Goal: Information Seeking & Learning: Learn about a topic

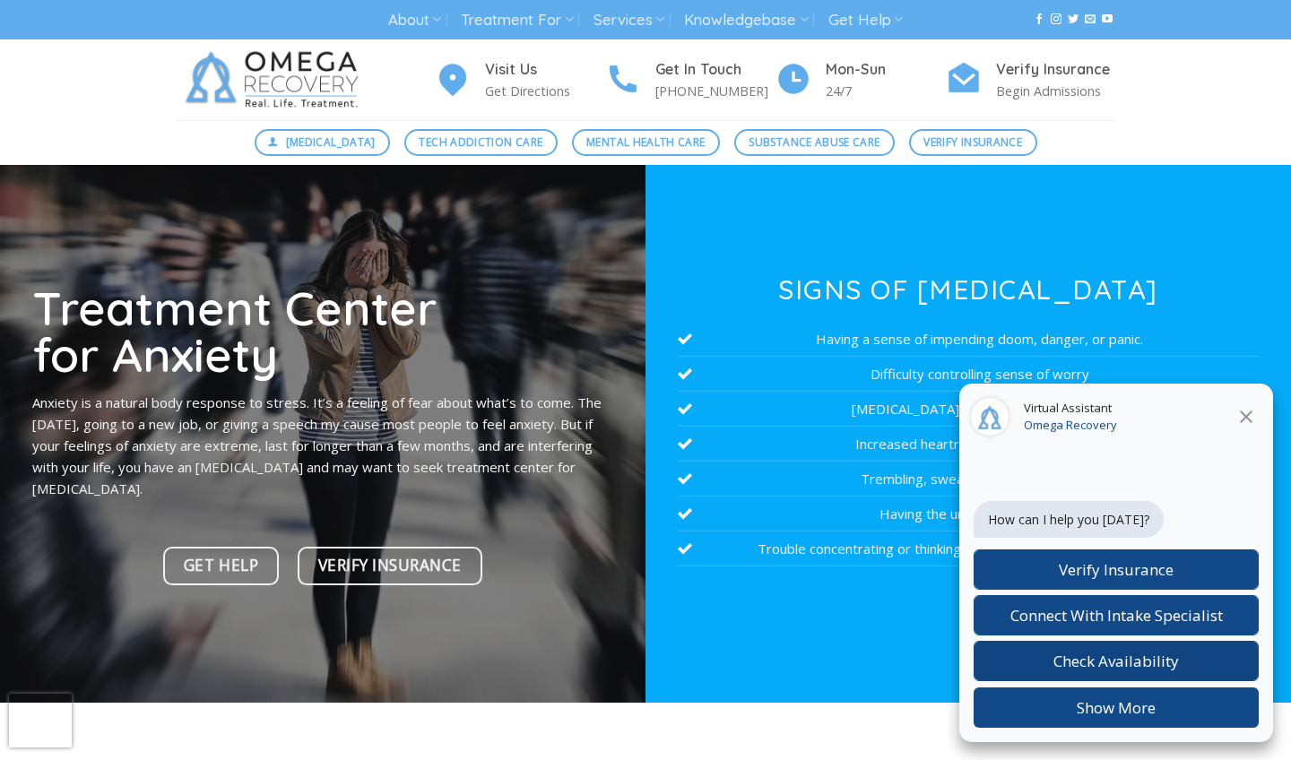
click at [856, 656] on span "Check Availability" at bounding box center [1116, 661] width 126 height 21
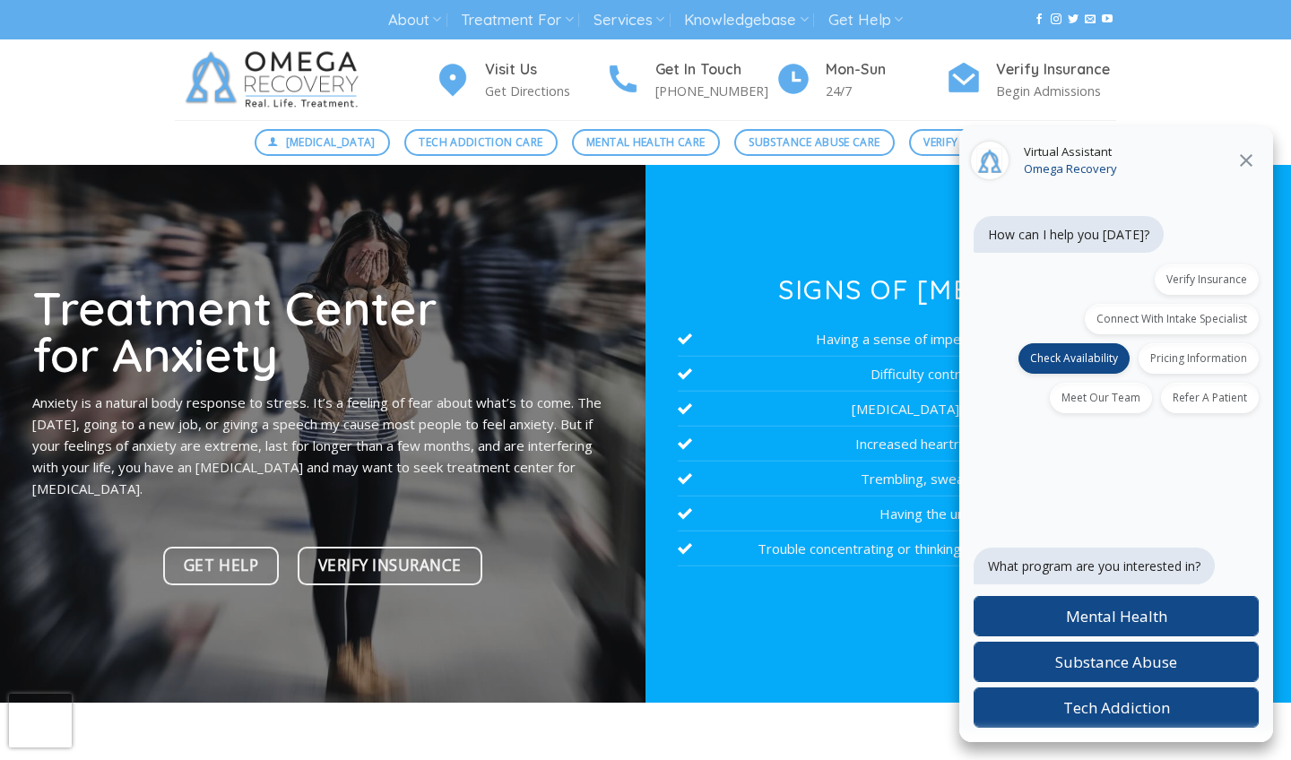
click at [856, 159] on icon "Close" at bounding box center [1246, 160] width 13 height 13
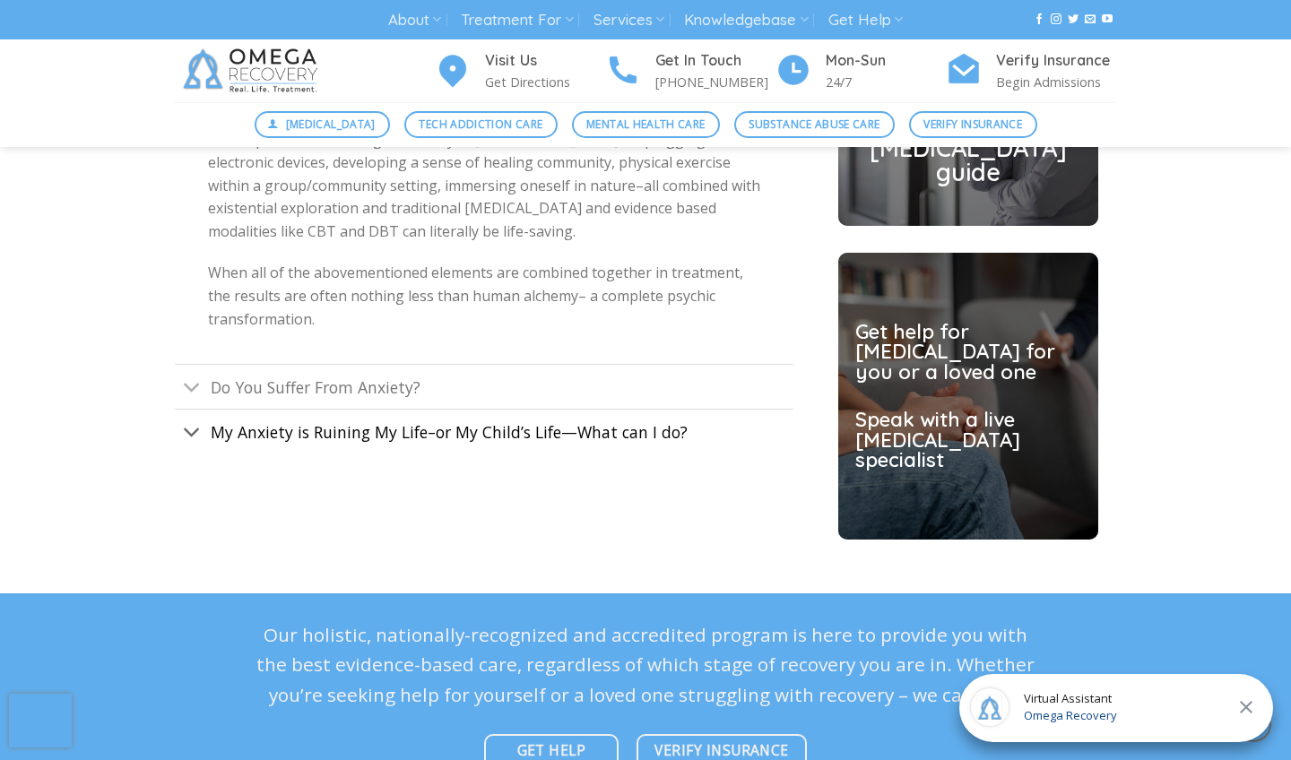
click at [428, 421] on span "My Anxiety is Ruining My Life–or My Child’s Life—What can I do?" at bounding box center [449, 432] width 477 height 22
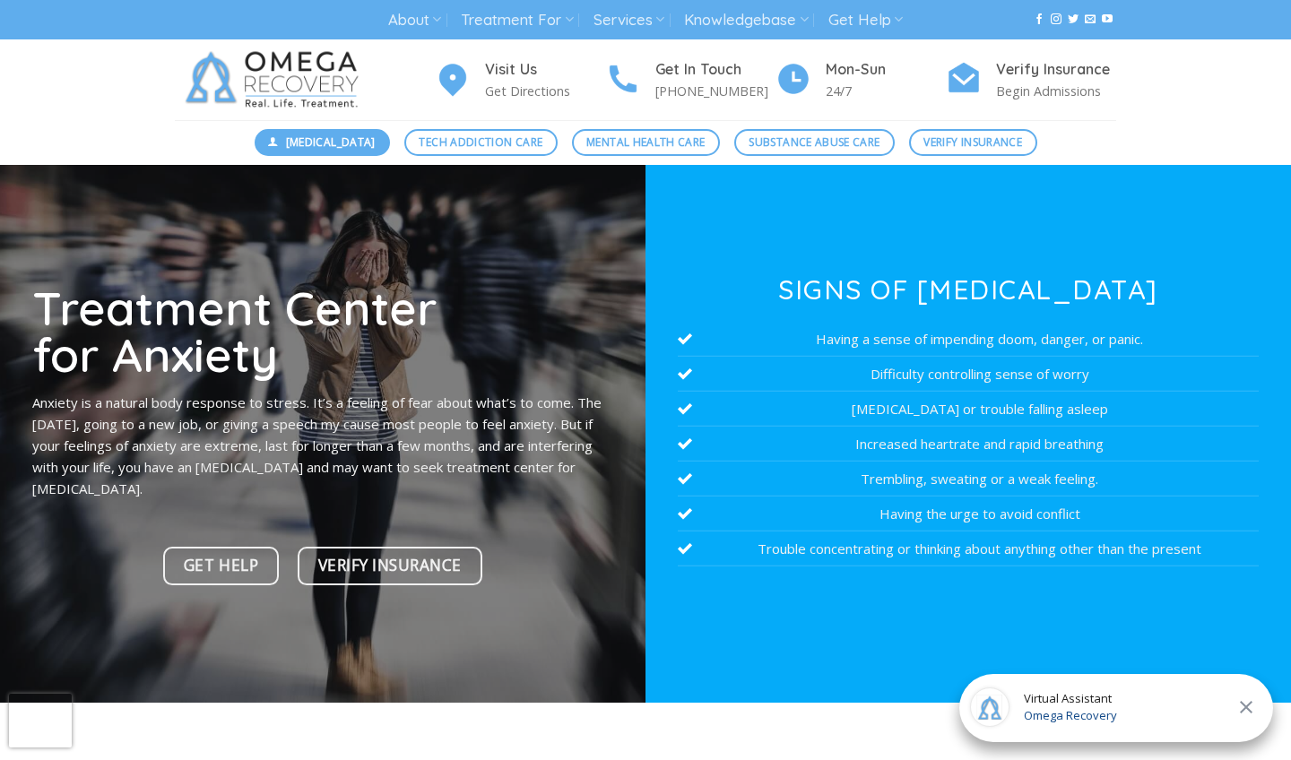
click at [286, 142] on span "[MEDICAL_DATA]" at bounding box center [331, 142] width 90 height 17
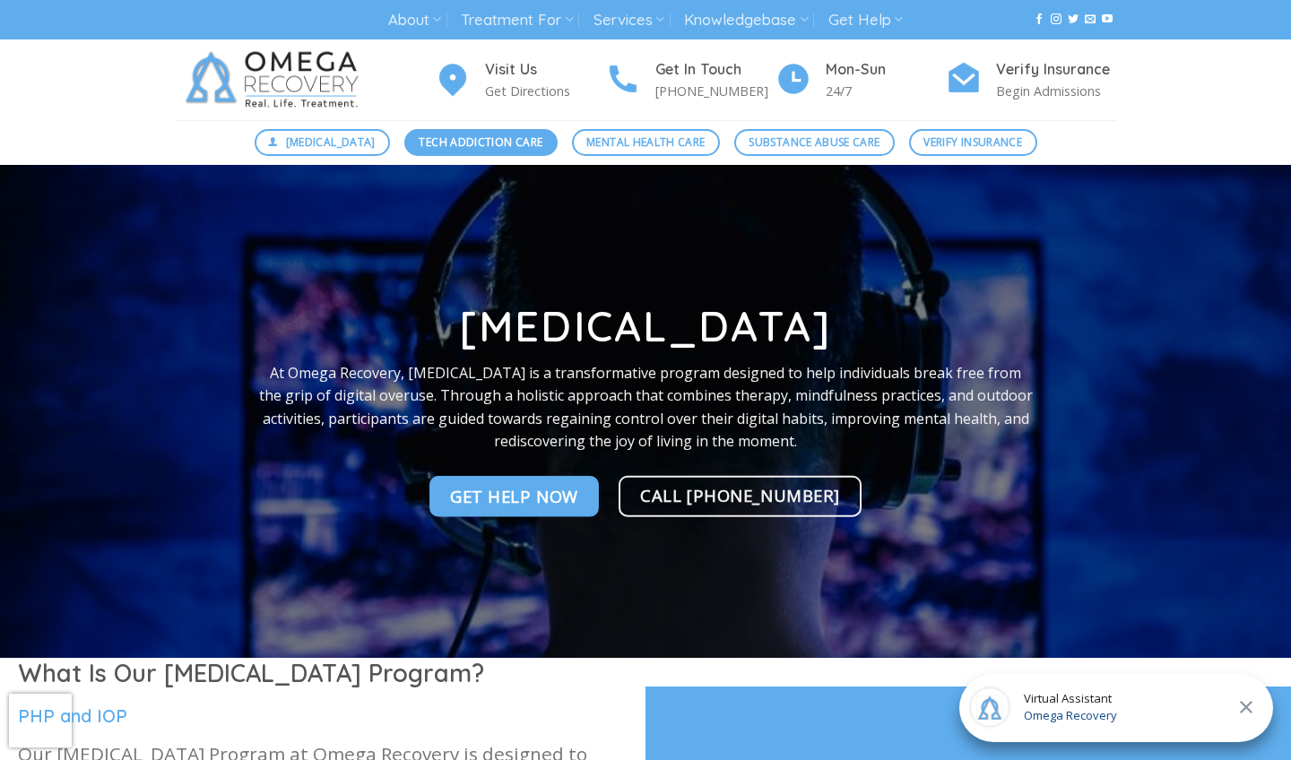
click at [506, 144] on span "Tech Addiction Care" at bounding box center [481, 142] width 124 height 17
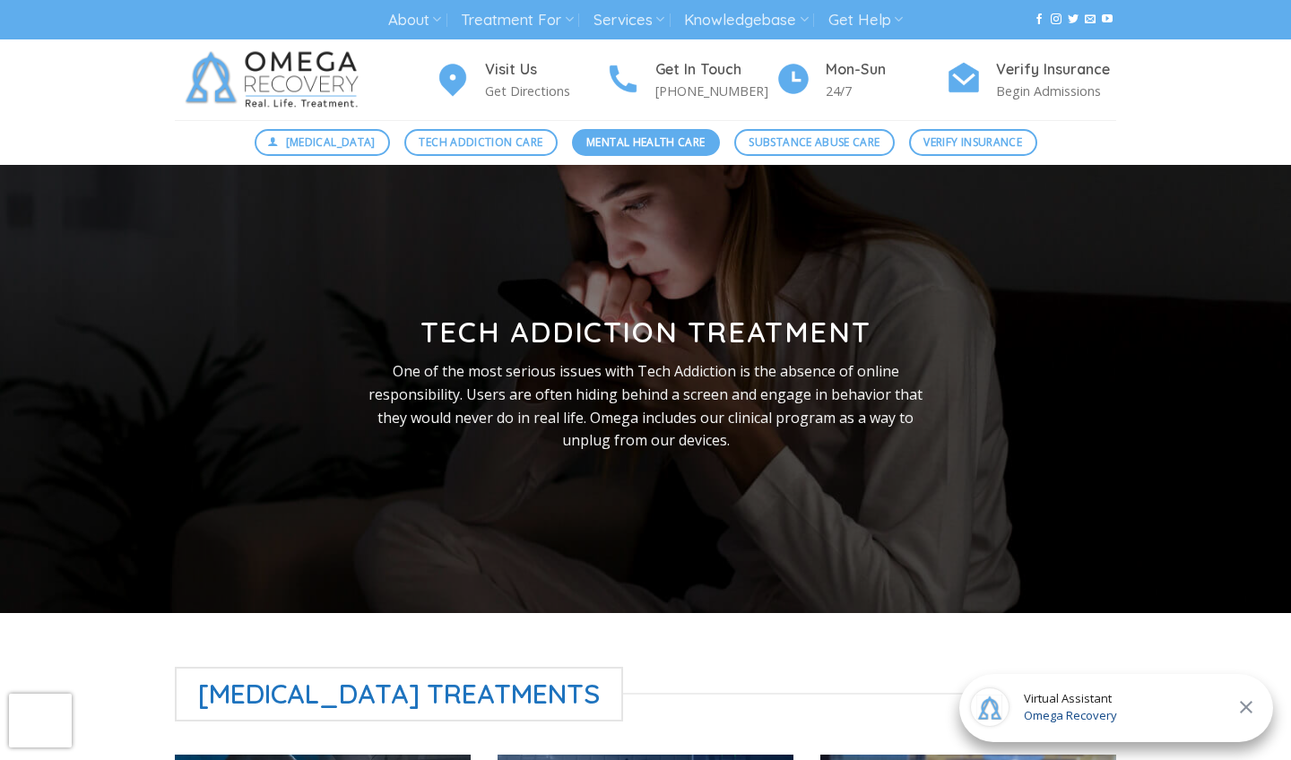
click at [660, 143] on span "Mental Health Care" at bounding box center [645, 142] width 118 height 17
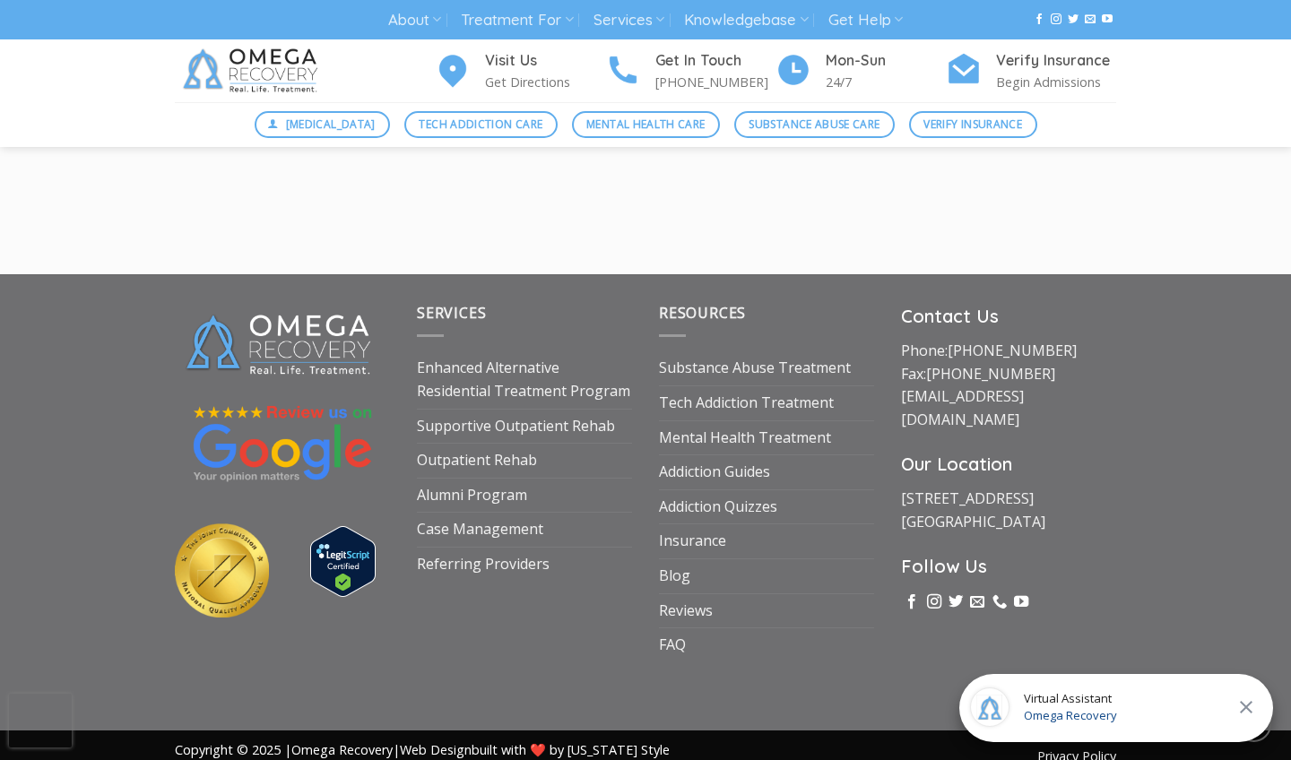
scroll to position [2390, 0]
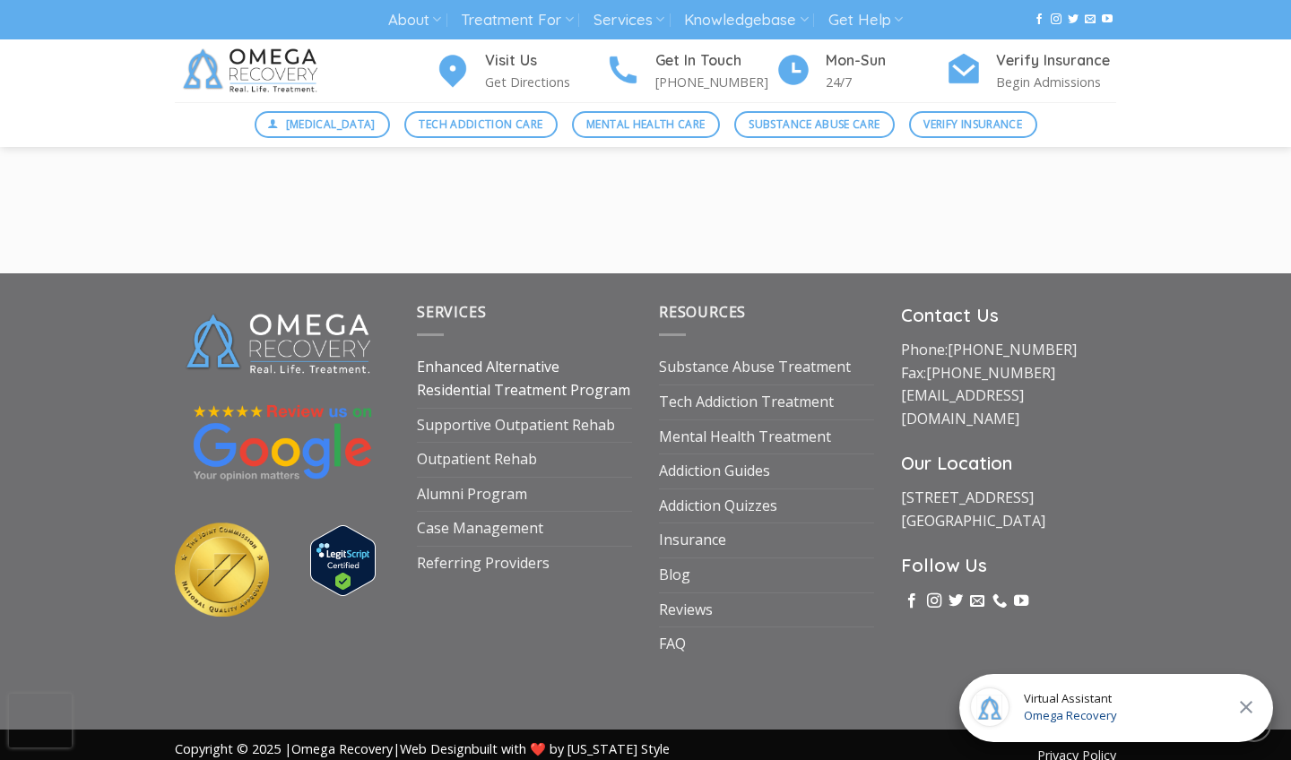
click at [452, 380] on link "Enhanced Alternative Residential Treatment Program" at bounding box center [524, 379] width 215 height 56
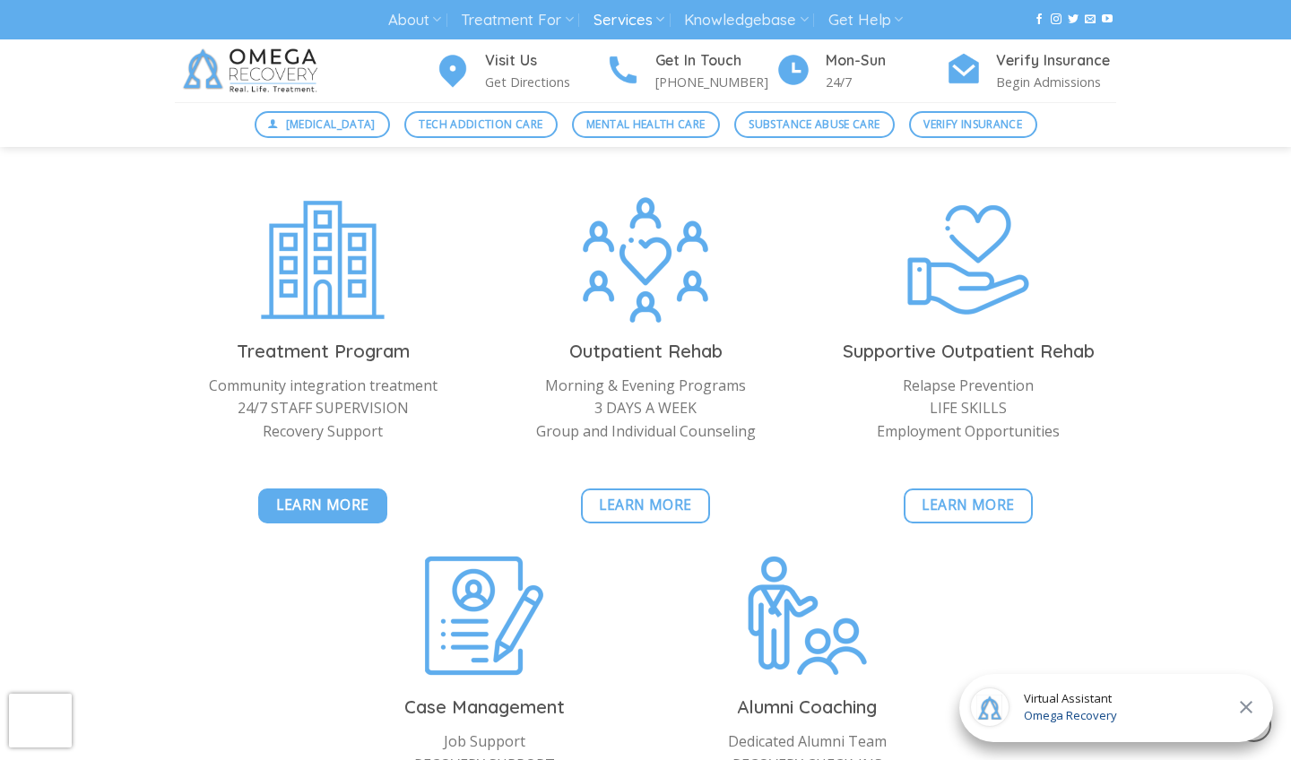
click at [321, 494] on span "Learn More" at bounding box center [322, 505] width 93 height 22
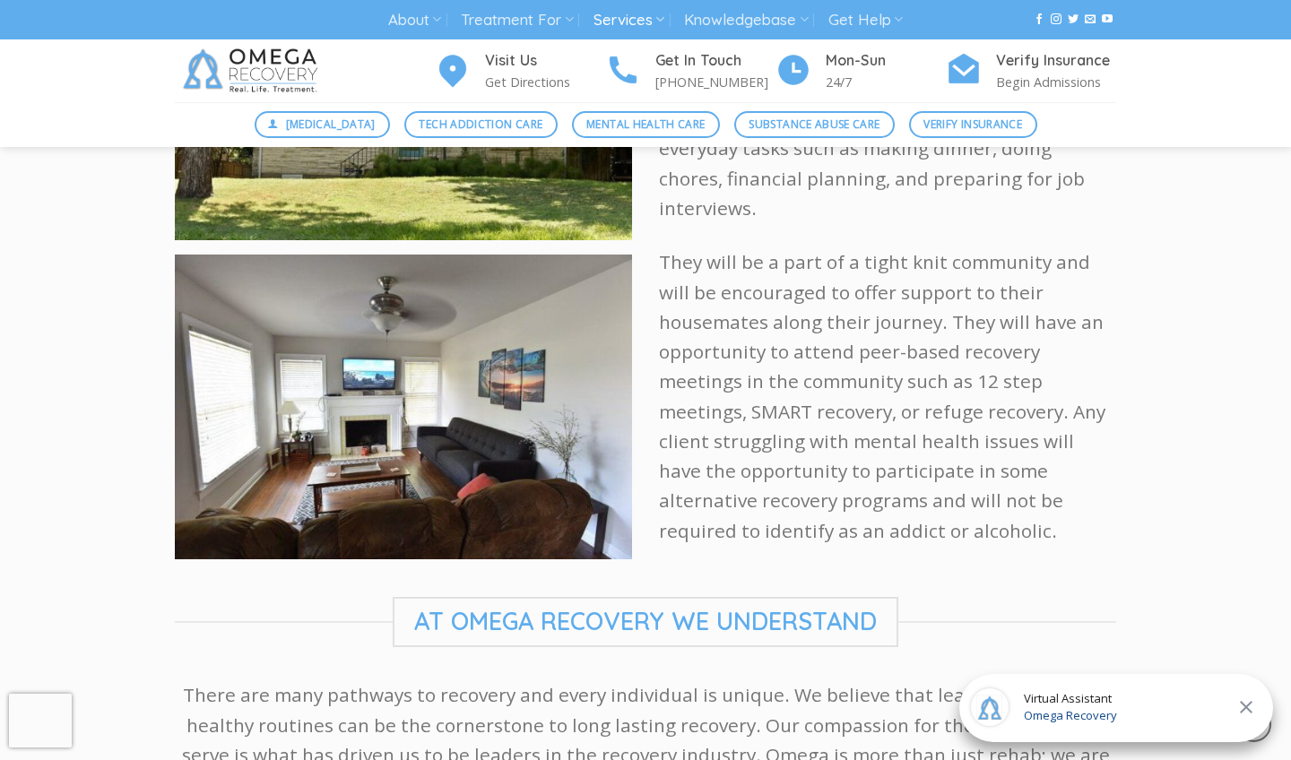
scroll to position [2940, 0]
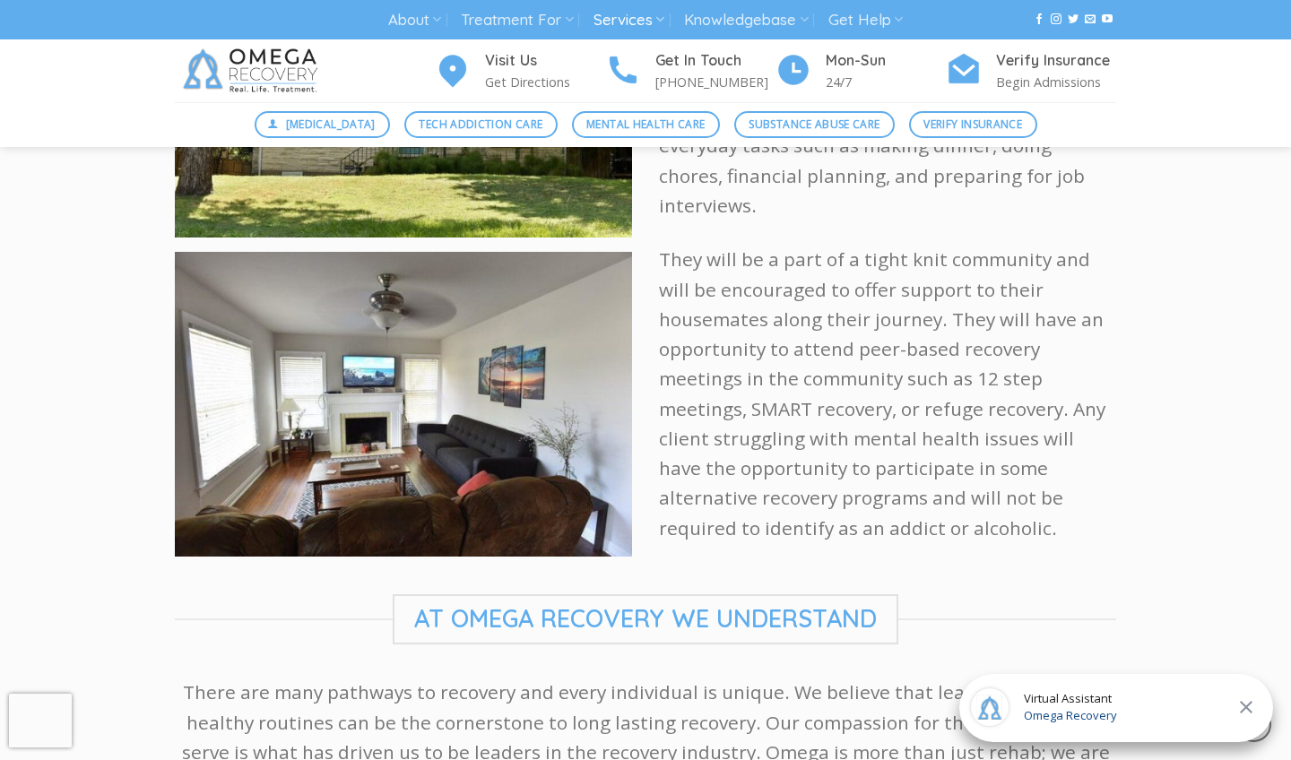
click at [573, 594] on span "At Omega Recovery We Understand" at bounding box center [646, 619] width 506 height 50
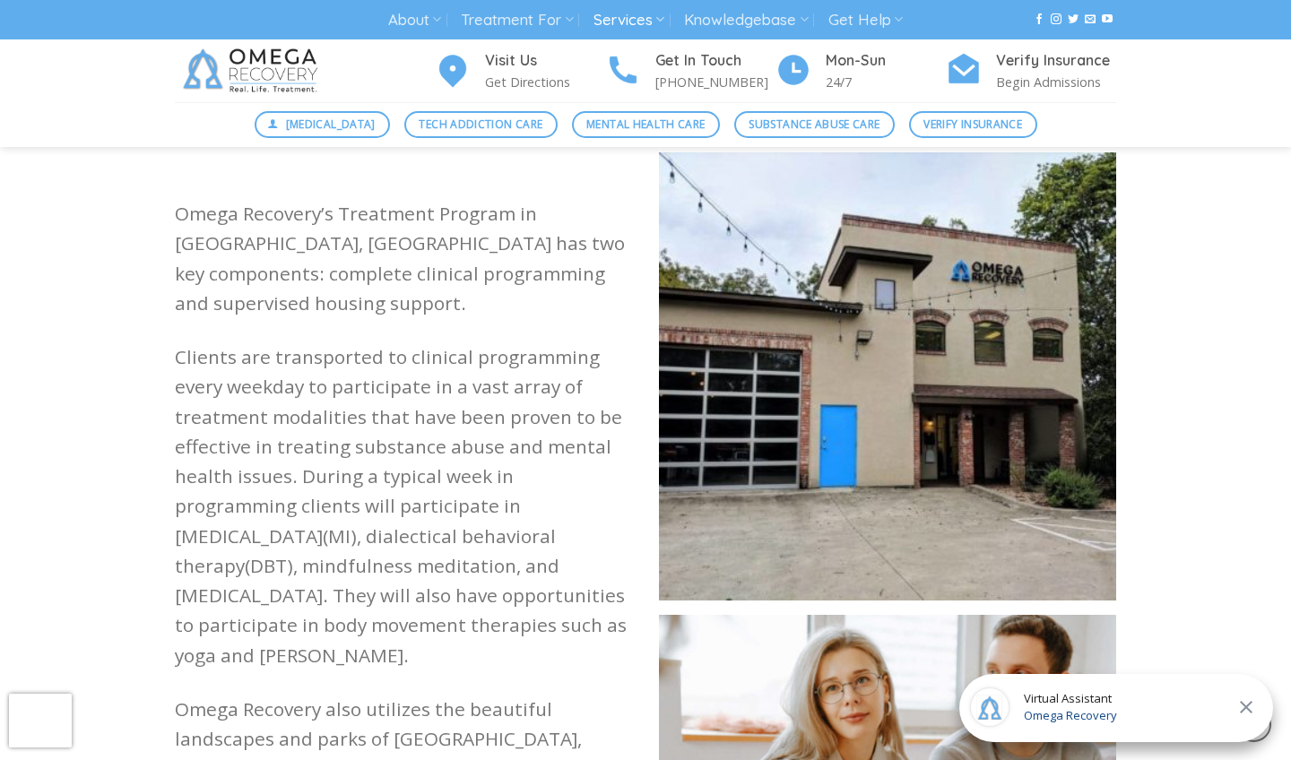
scroll to position [1609, 0]
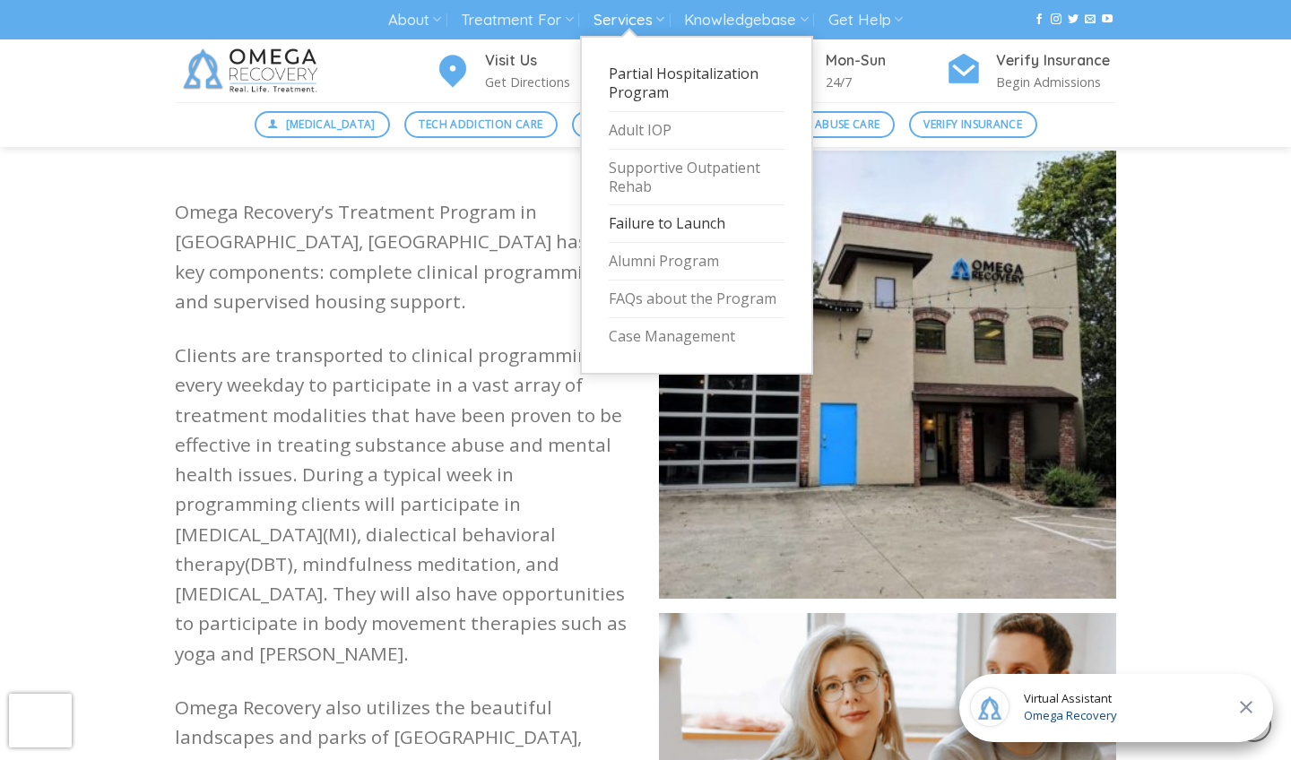
click at [663, 223] on link "Failure to Launch" at bounding box center [697, 224] width 176 height 38
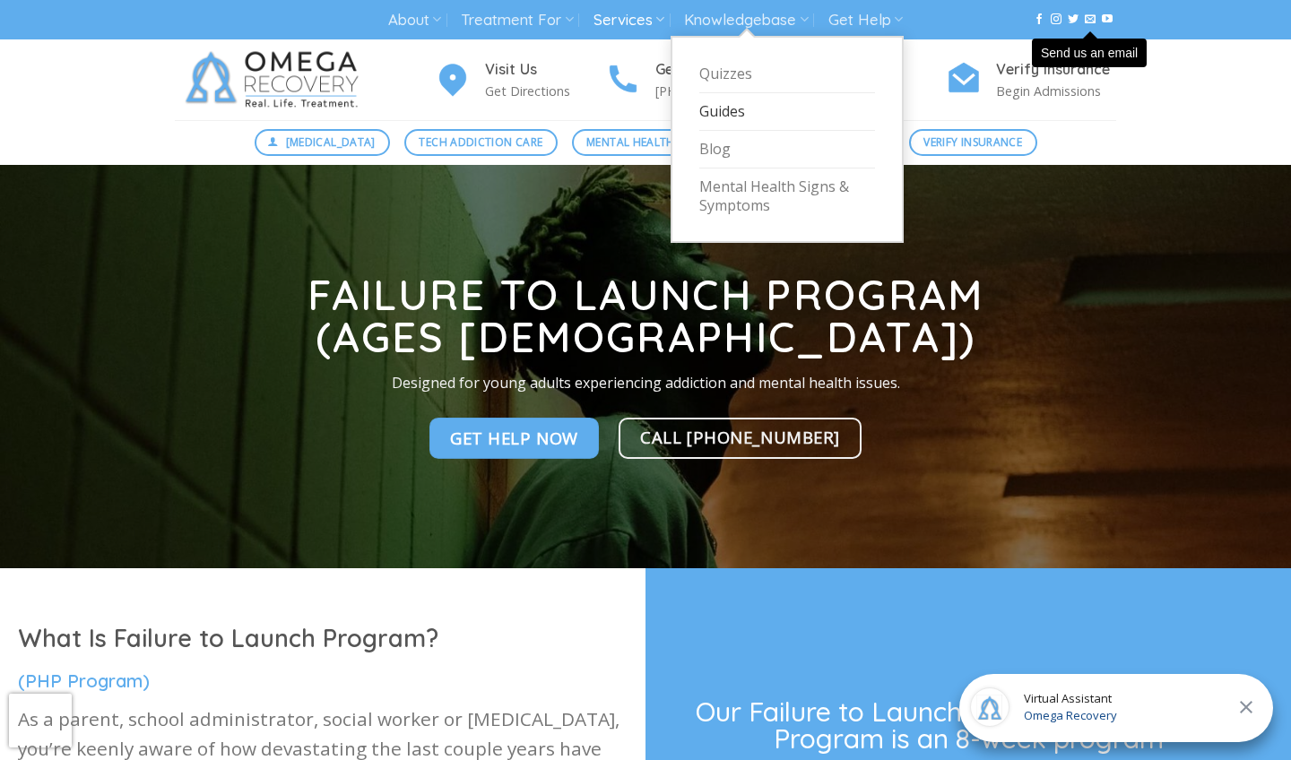
click at [726, 114] on link "Guides" at bounding box center [787, 112] width 176 height 38
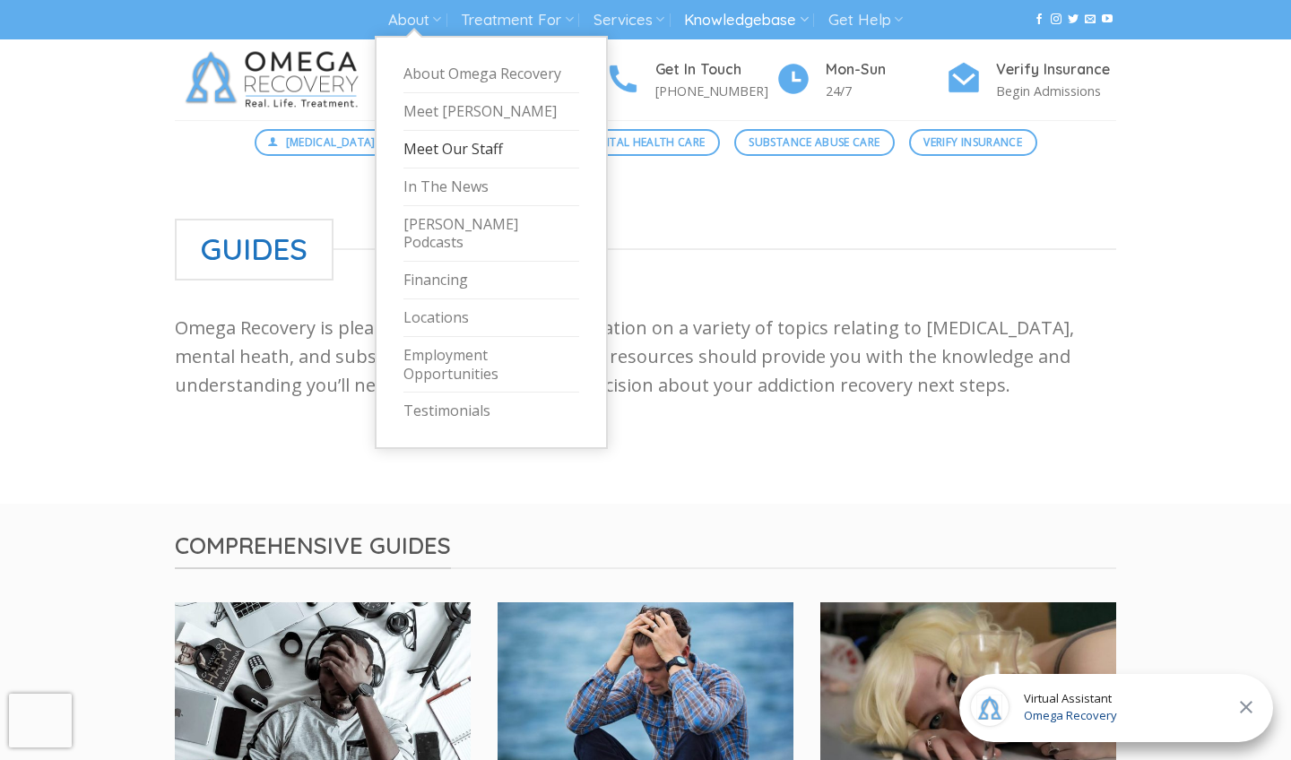
click at [445, 150] on link "Meet Our Staff" at bounding box center [491, 150] width 176 height 38
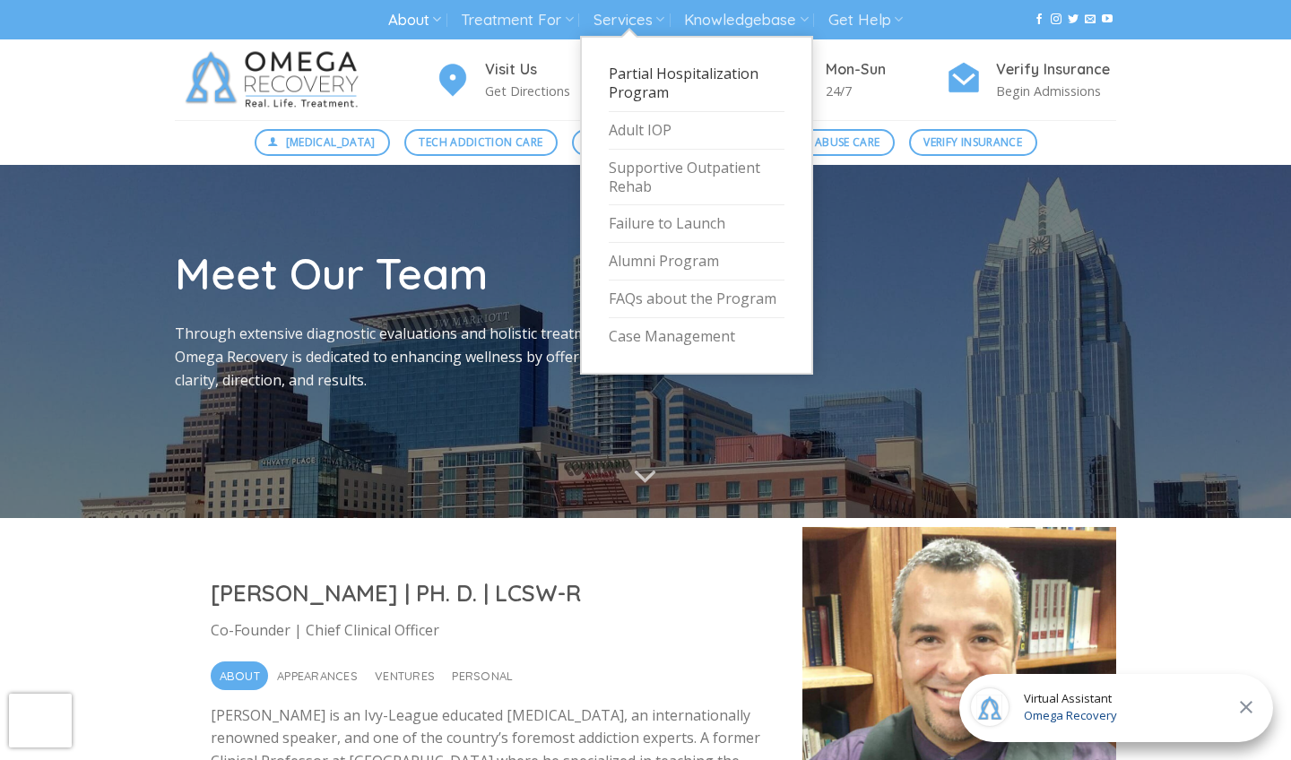
click at [631, 82] on link "Partial Hospitalization Program" at bounding box center [697, 84] width 176 height 56
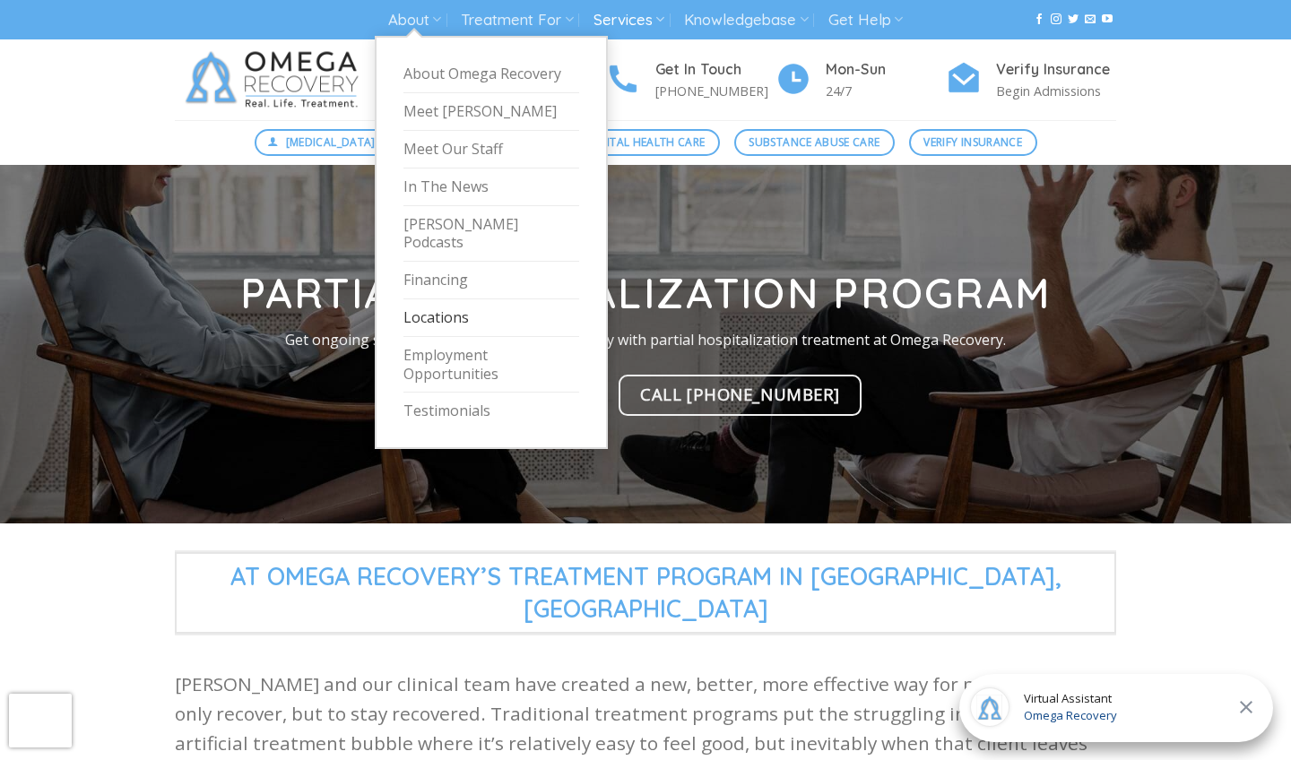
click at [453, 299] on link "Locations" at bounding box center [491, 318] width 176 height 38
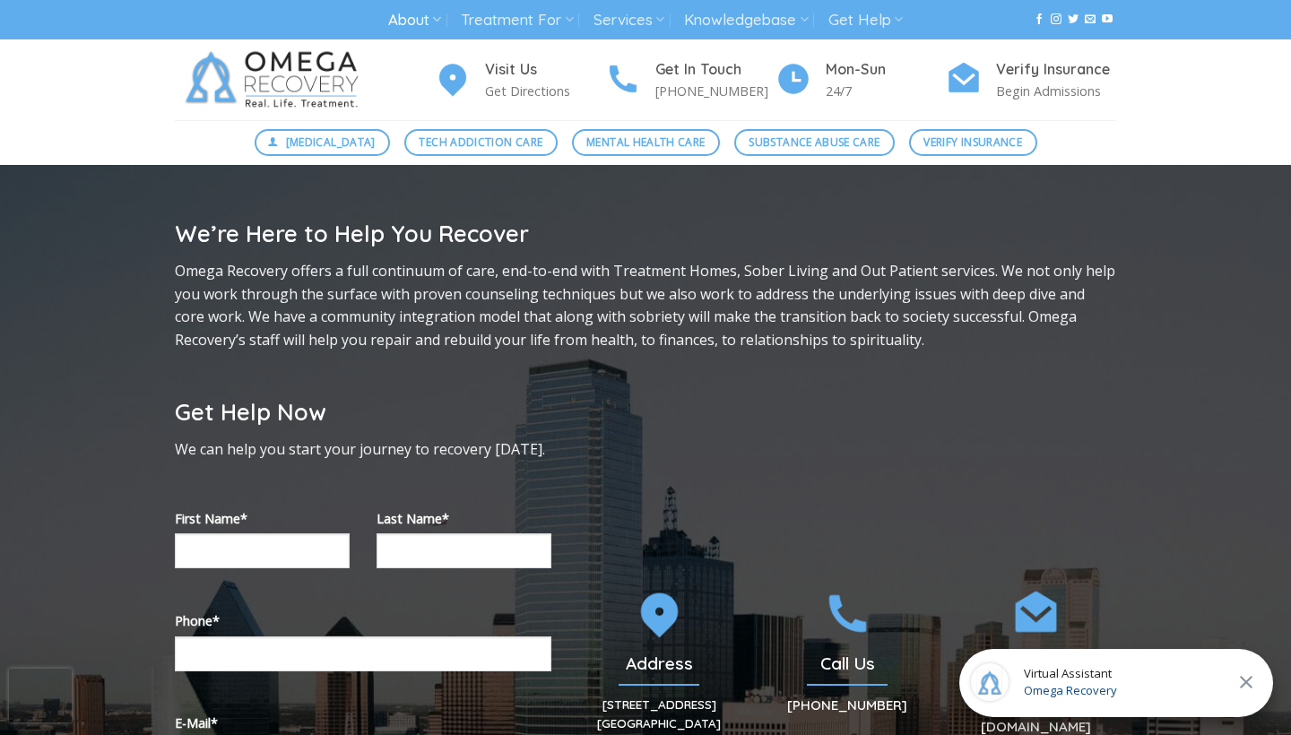
click at [286, 70] on img at bounding box center [276, 79] width 202 height 81
click at [639, 136] on span "Mental Health Care" at bounding box center [645, 142] width 118 height 17
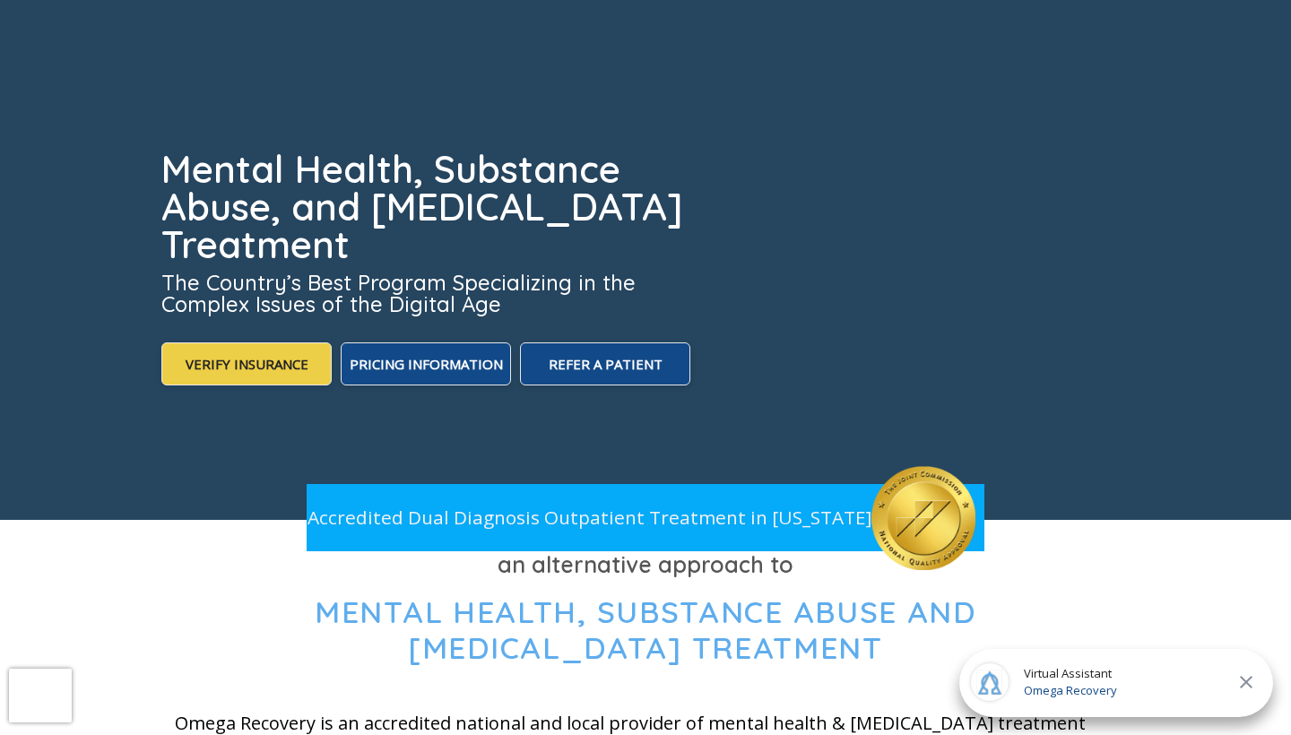
scroll to position [183, 0]
click at [409, 362] on span "Pricing Information" at bounding box center [426, 364] width 153 height 18
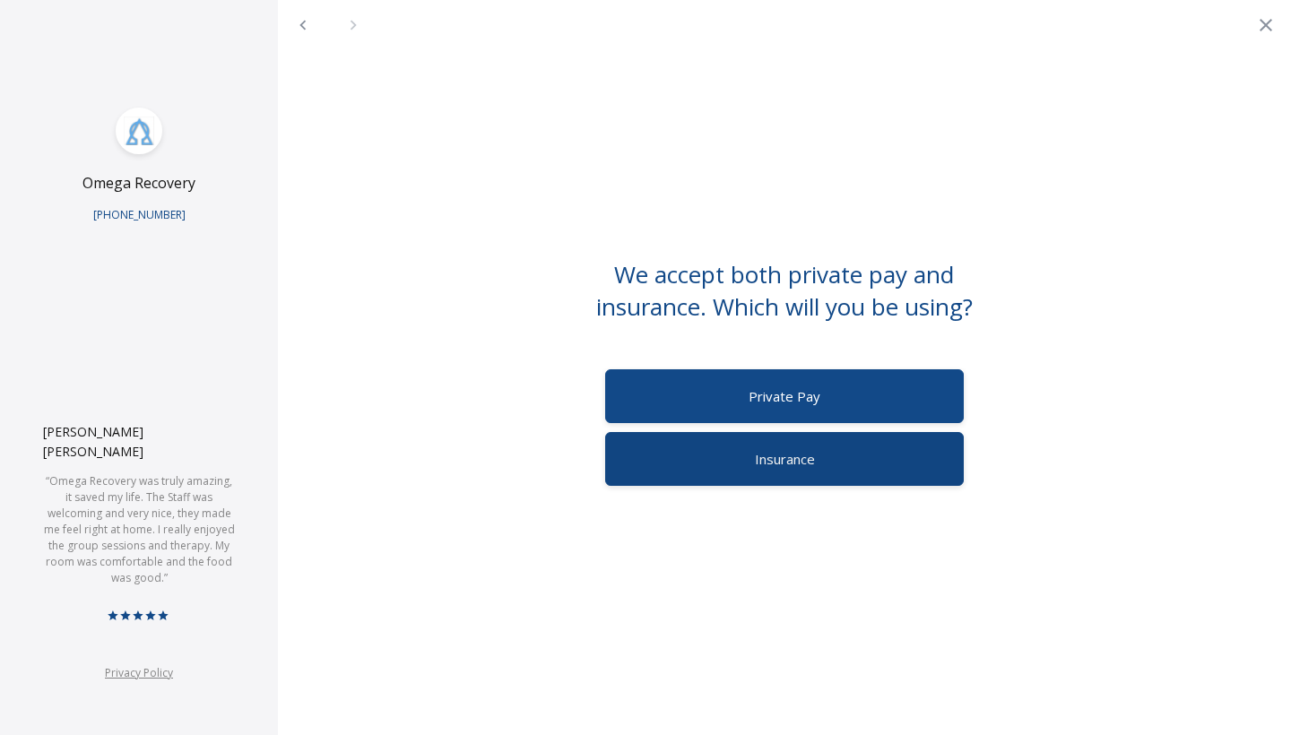
click at [709, 472] on div "Insurance" at bounding box center [784, 459] width 359 height 54
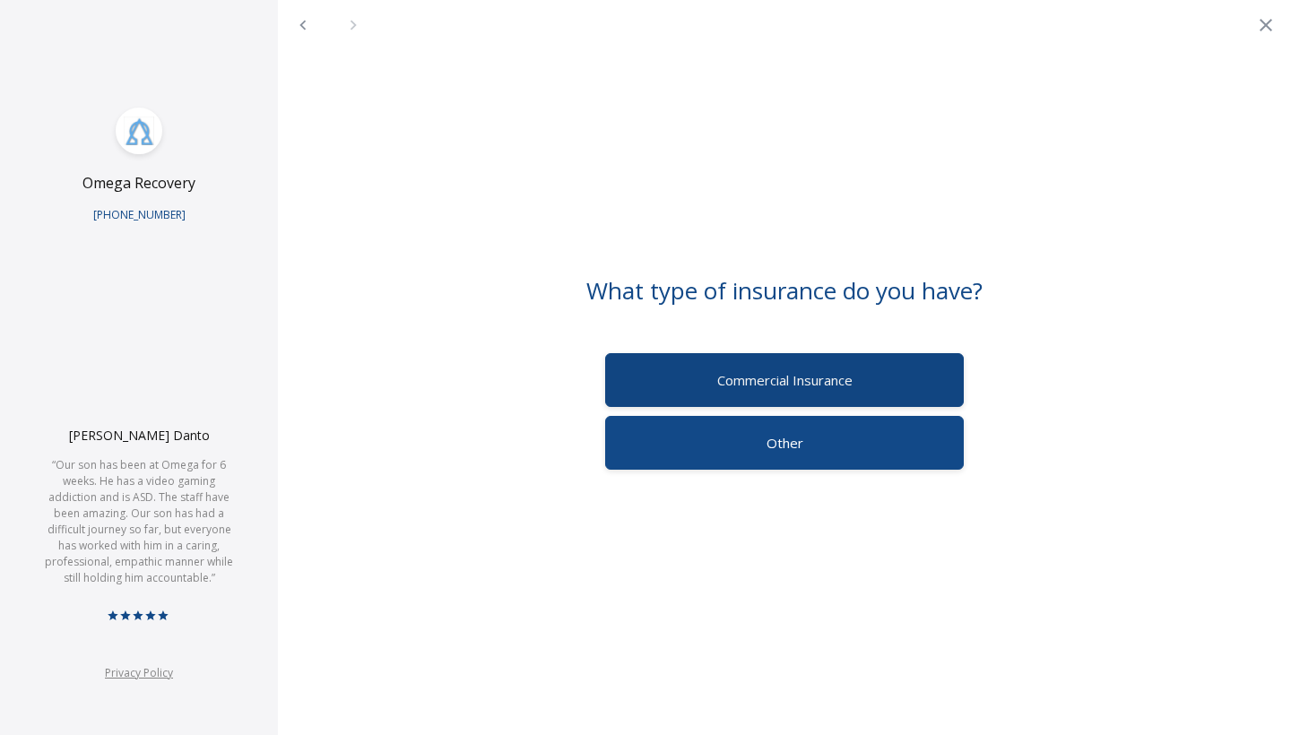
click at [693, 385] on div "Commercial Insurance" at bounding box center [784, 380] width 359 height 54
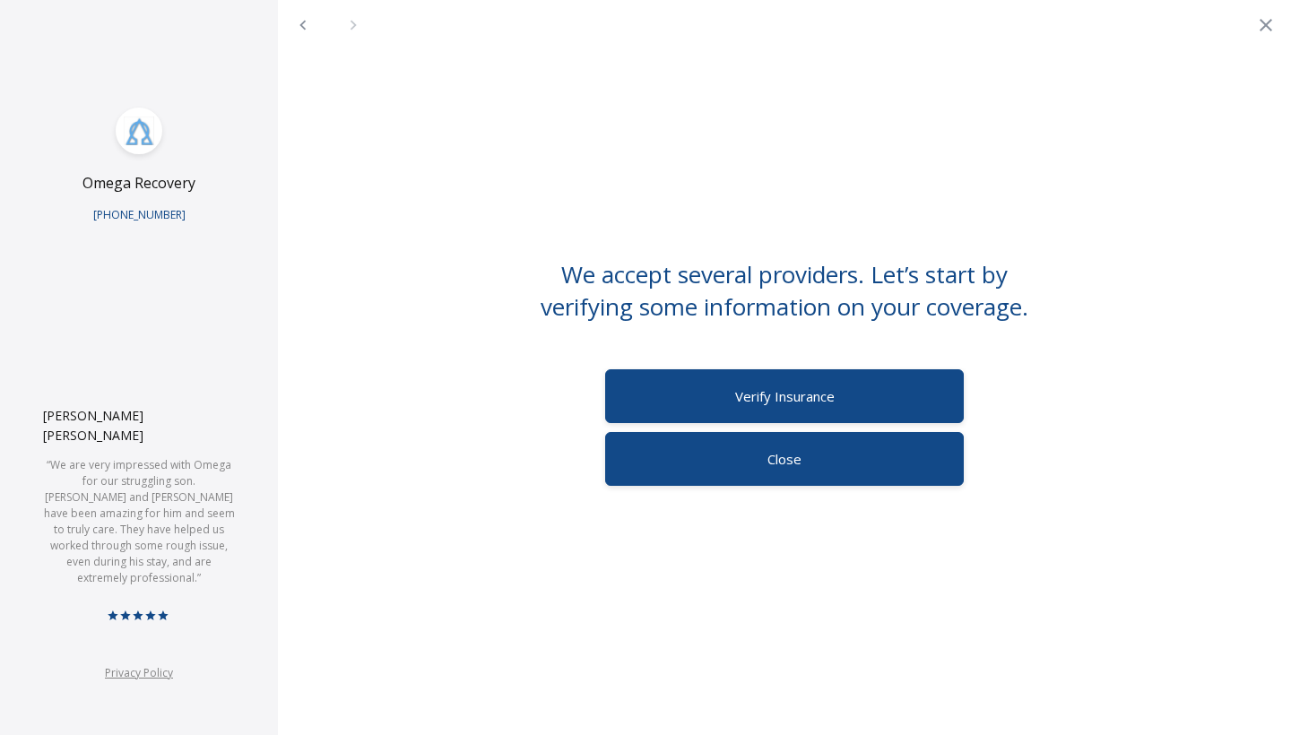
click at [693, 385] on div "Verify Insurance" at bounding box center [784, 396] width 359 height 54
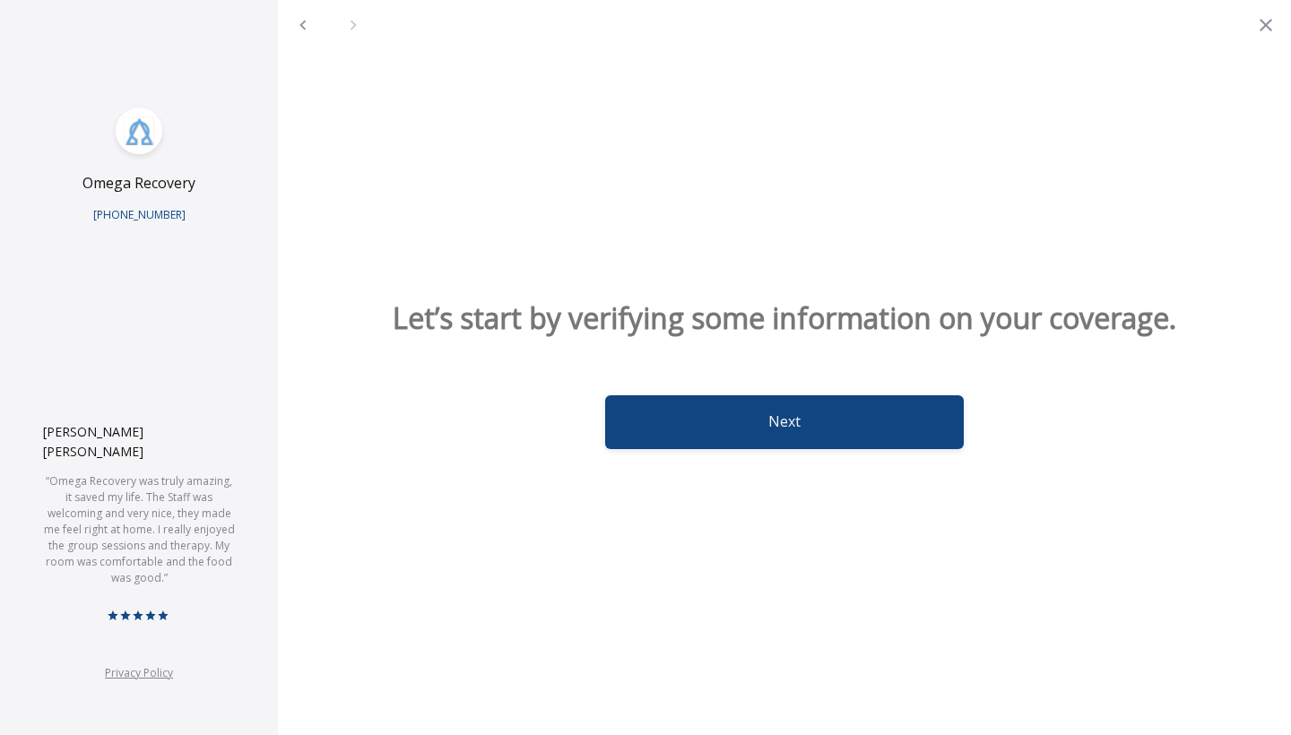
click at [696, 418] on button "Next" at bounding box center [784, 422] width 359 height 54
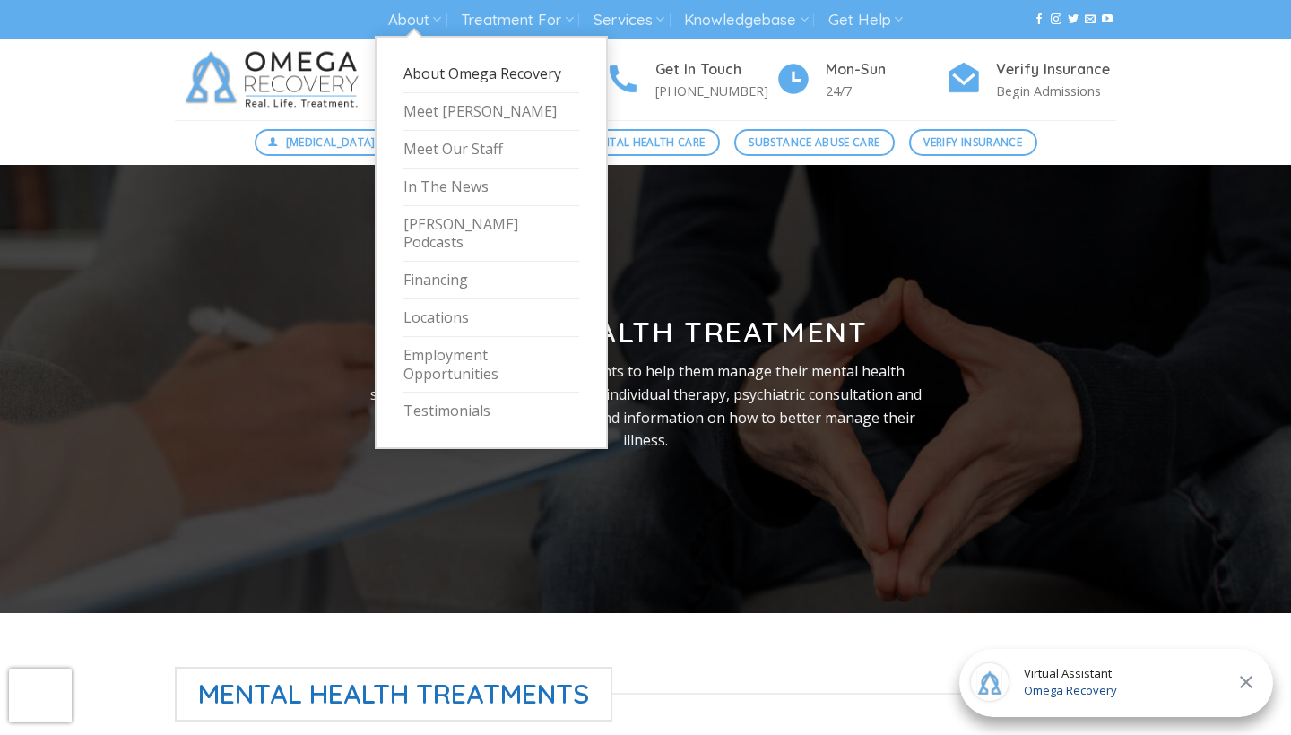
click at [432, 80] on link "About Omega Recovery" at bounding box center [491, 75] width 176 height 38
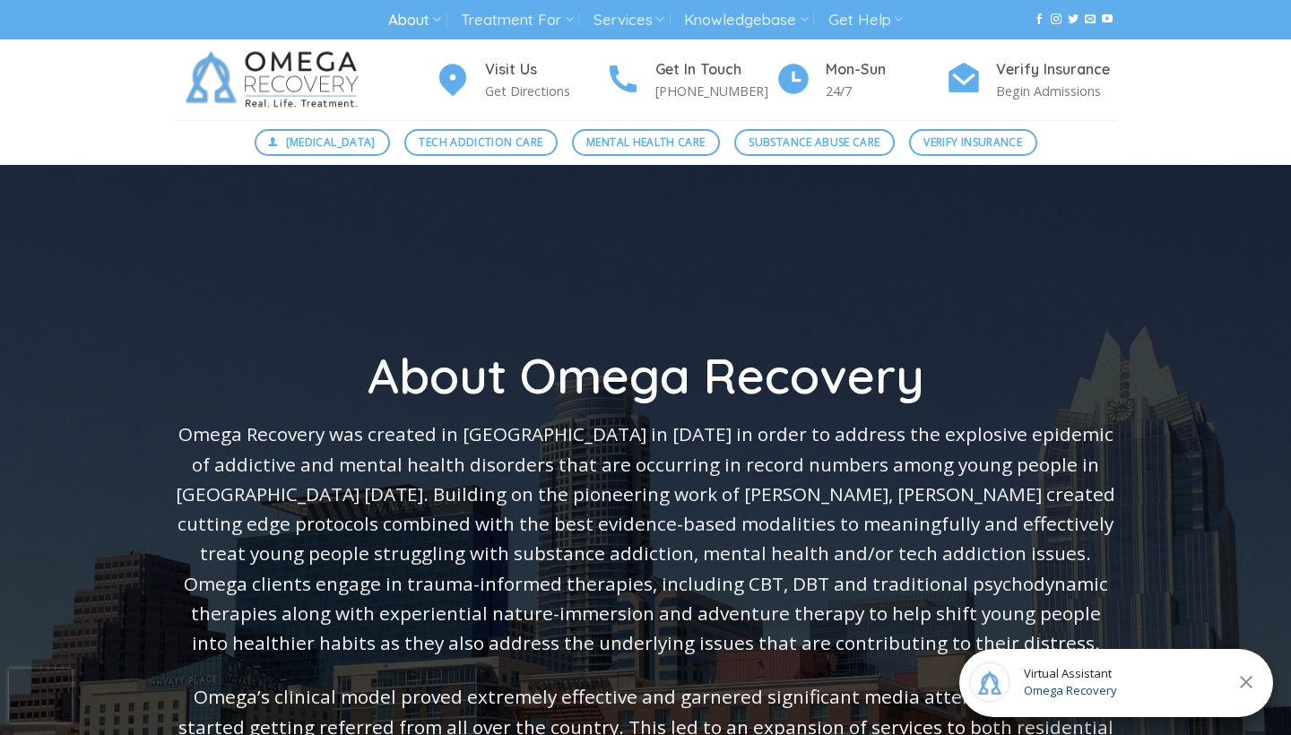
click at [316, 74] on img at bounding box center [276, 79] width 202 height 81
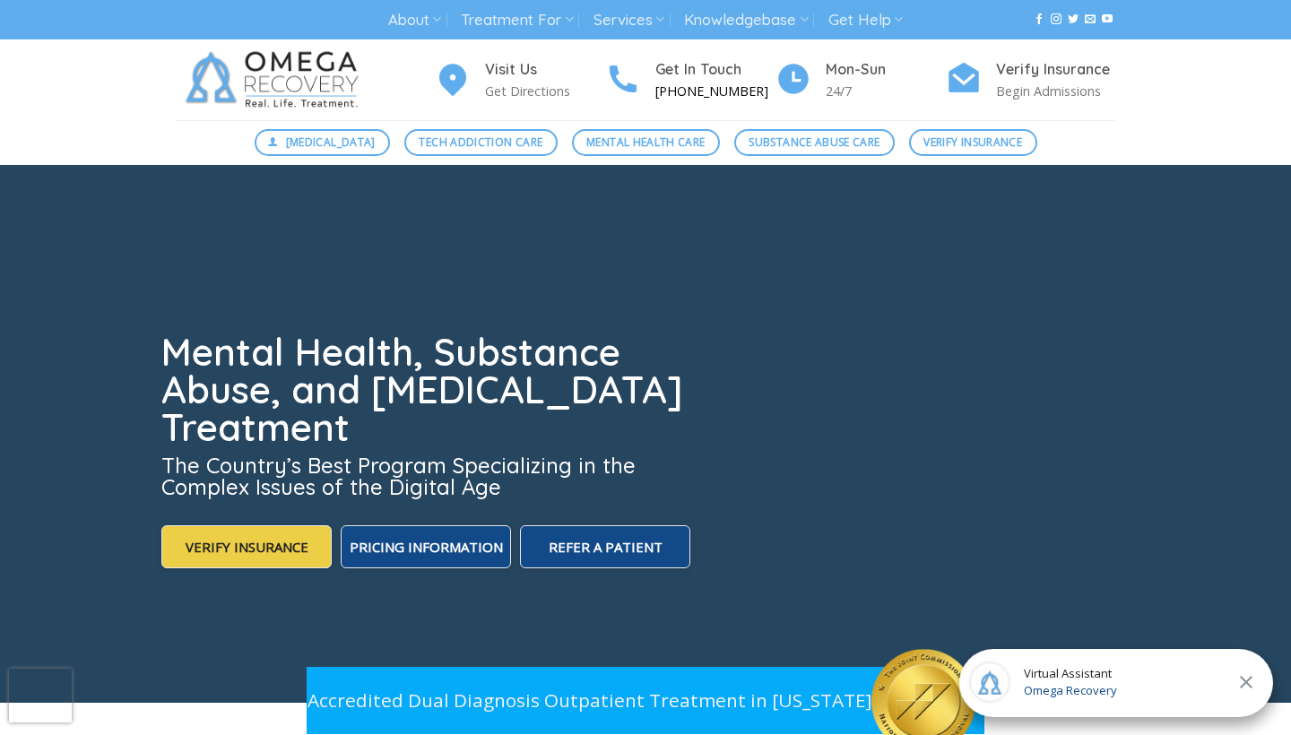
click at [725, 93] on p "[PHONE_NUMBER]" at bounding box center [715, 91] width 120 height 21
drag, startPoint x: 632, startPoint y: 49, endPoint x: 759, endPoint y: 88, distance: 133.0
click at [759, 88] on div "Visit Us Get Directions Get In Touch (512) 601-5407 Mon-Sun 24/7 Verify Insuran…" at bounding box center [645, 79] width 968 height 81
copy div "Get In Touch (512) 601-5407"
click at [521, 92] on p "Get Directions" at bounding box center [545, 91] width 120 height 21
